Goal: Transaction & Acquisition: Download file/media

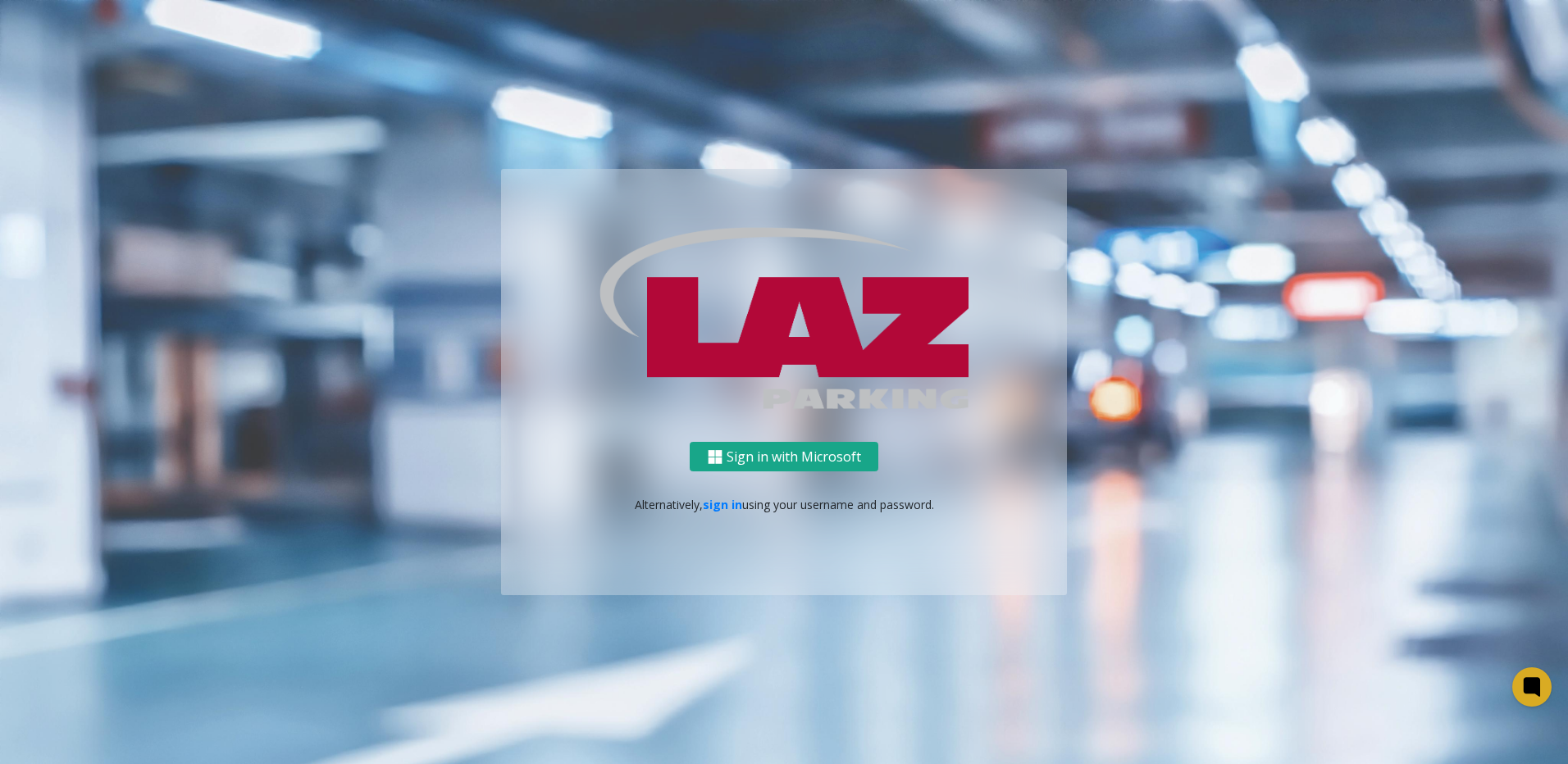
click at [773, 462] on button "Sign in with Microsoft" at bounding box center [784, 457] width 189 height 30
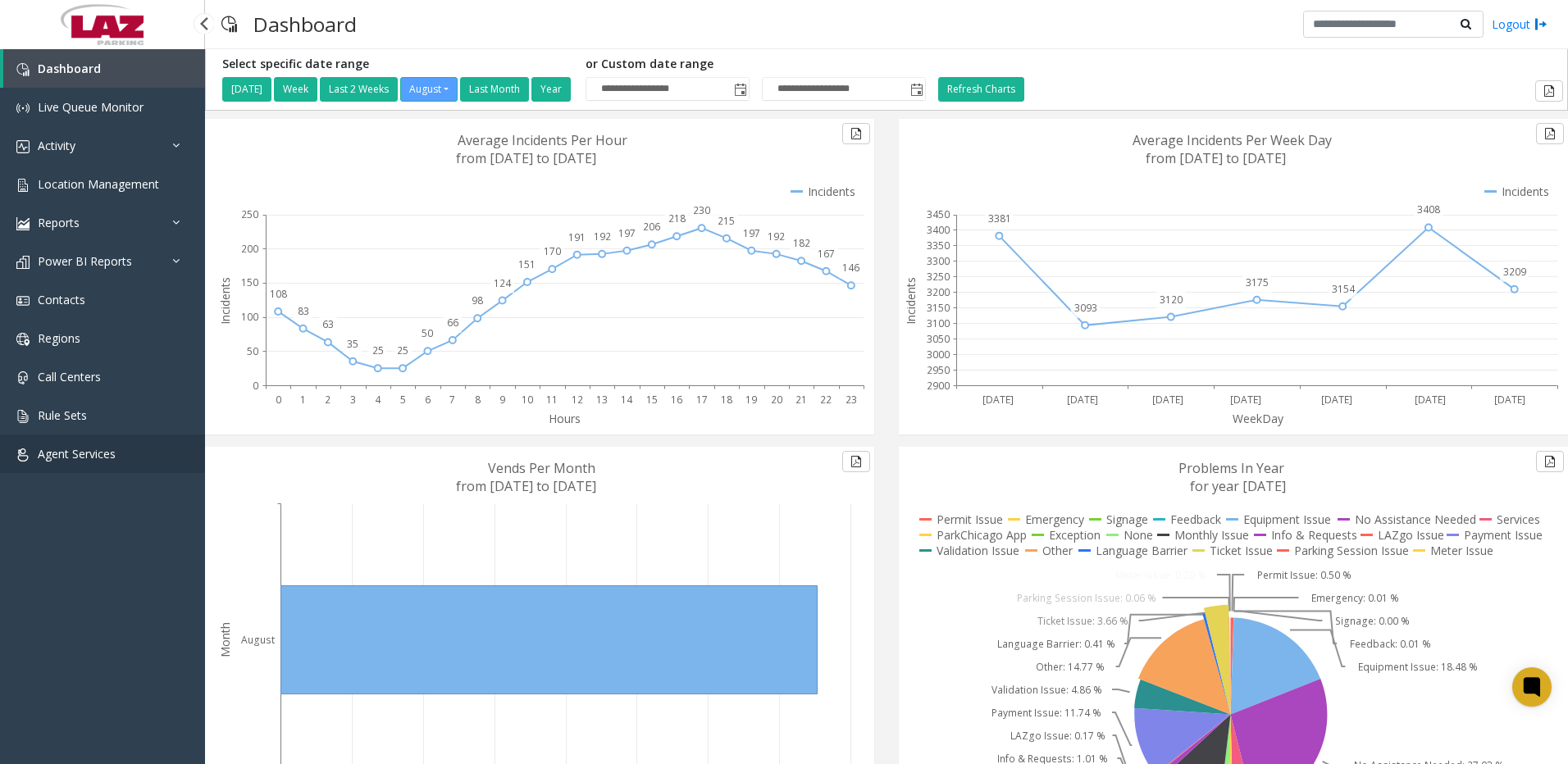
click at [79, 450] on span "Agent Services" at bounding box center [77, 453] width 78 height 15
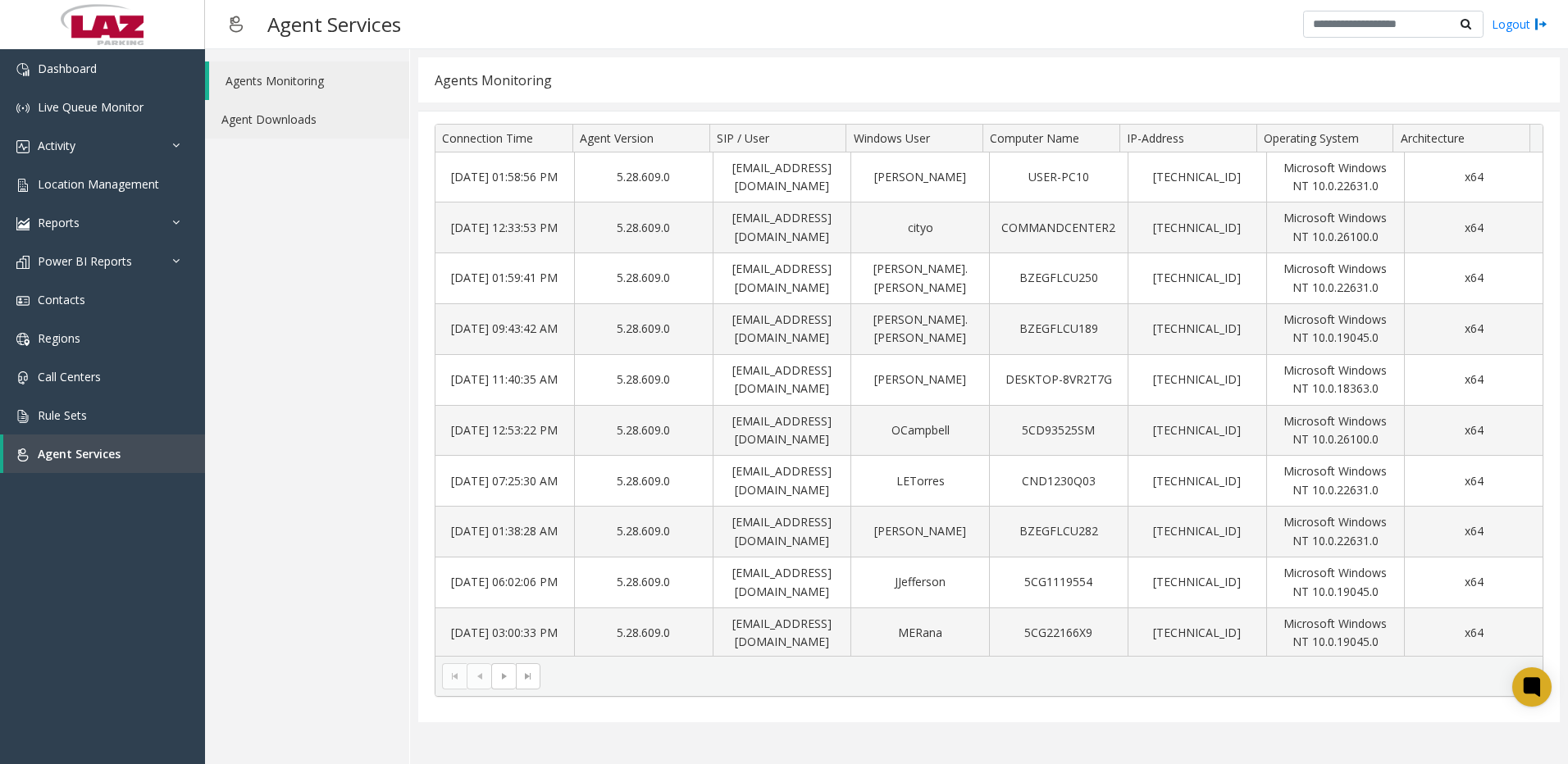
click at [265, 119] on link "Agent Downloads" at bounding box center [307, 119] width 204 height 38
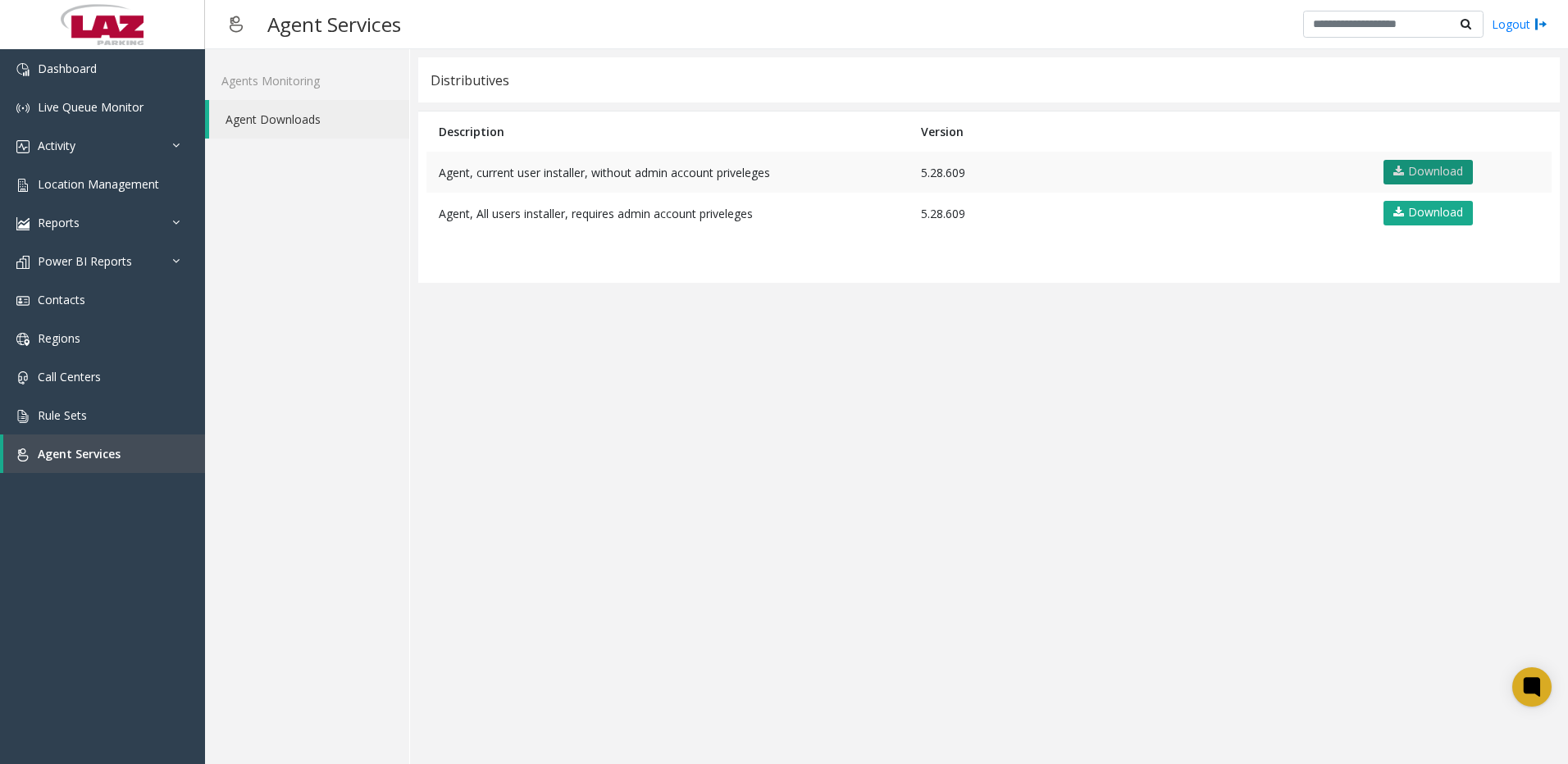
click at [1421, 167] on link "Download" at bounding box center [1428, 172] width 90 height 25
